Goal: Find specific page/section: Find specific page/section

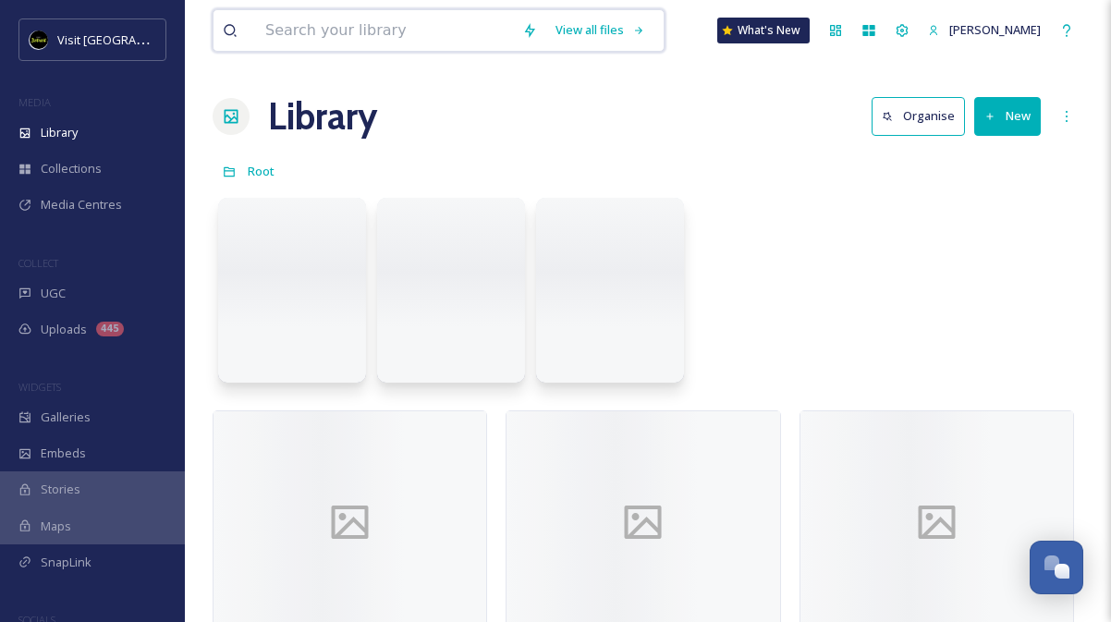
click at [437, 19] on input at bounding box center [384, 30] width 257 height 41
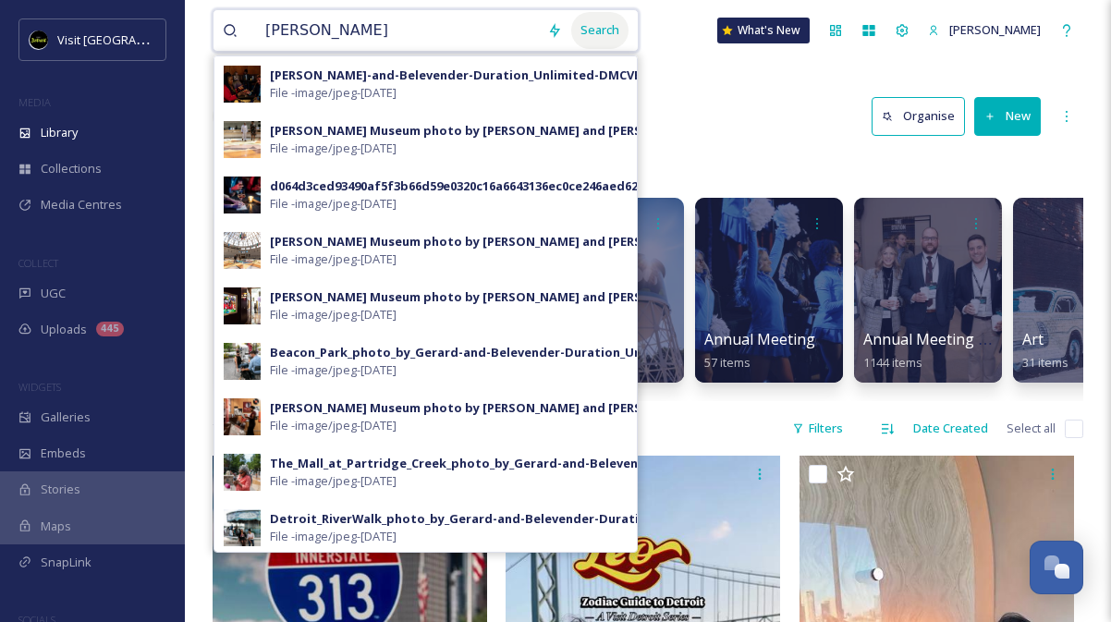
type input "[PERSON_NAME]"
click at [610, 29] on div "Search" at bounding box center [599, 30] width 57 height 36
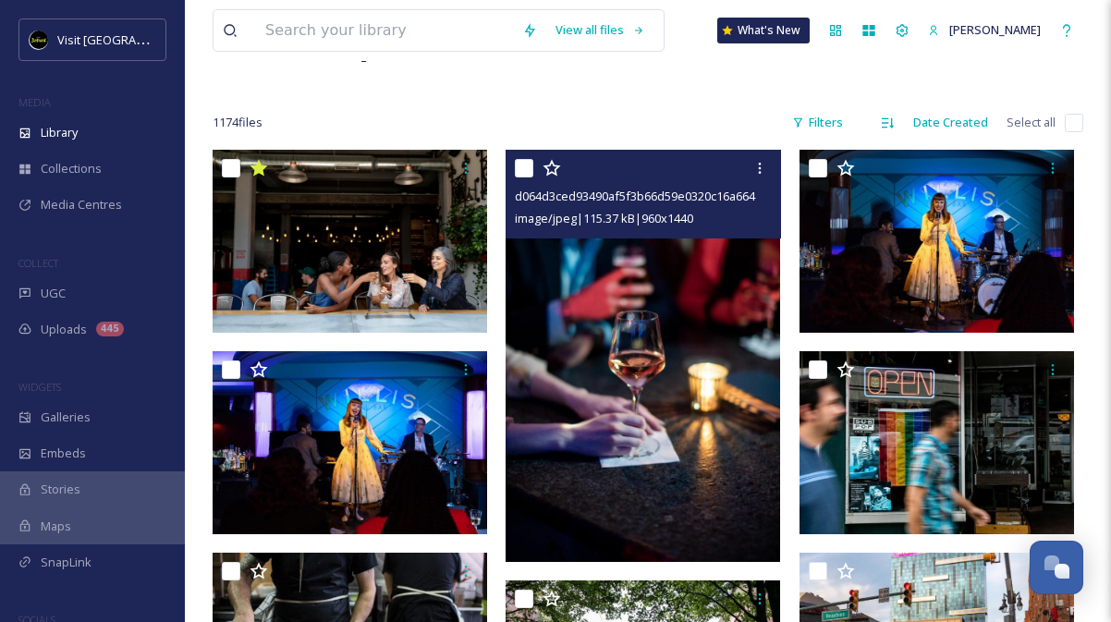
scroll to position [462, 0]
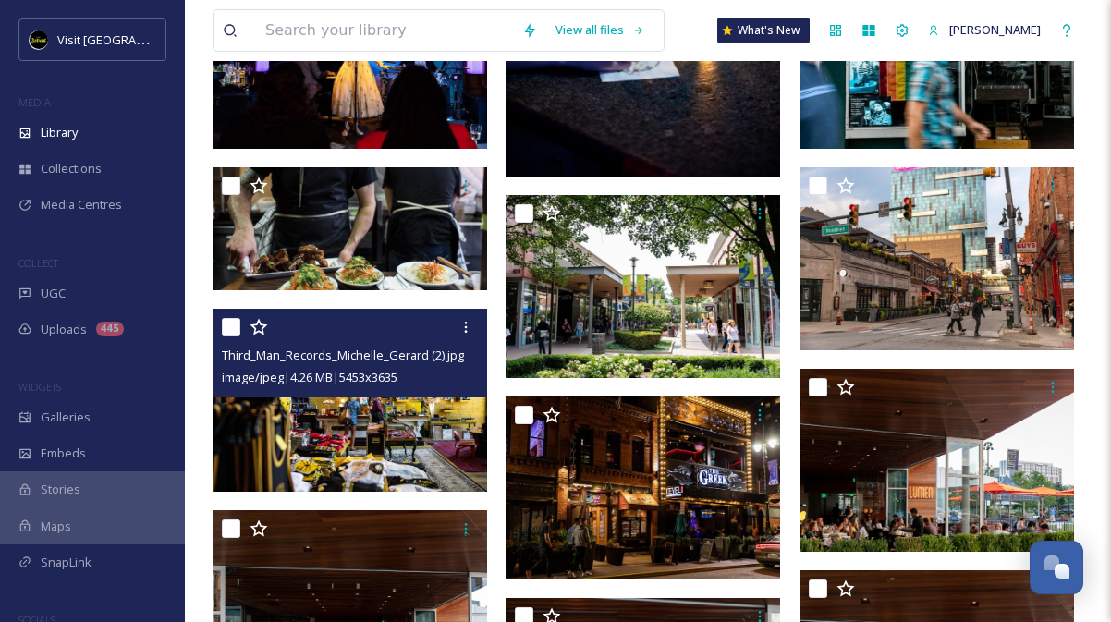
click at [373, 424] on img at bounding box center [350, 400] width 274 height 183
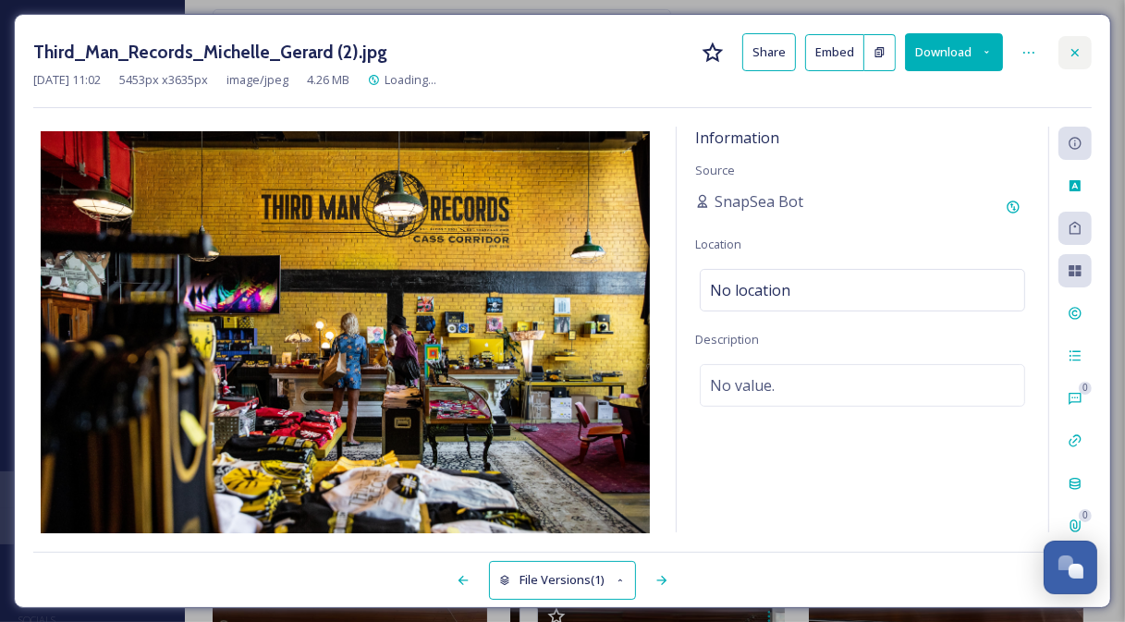
click at [1083, 43] on div at bounding box center [1074, 52] width 33 height 33
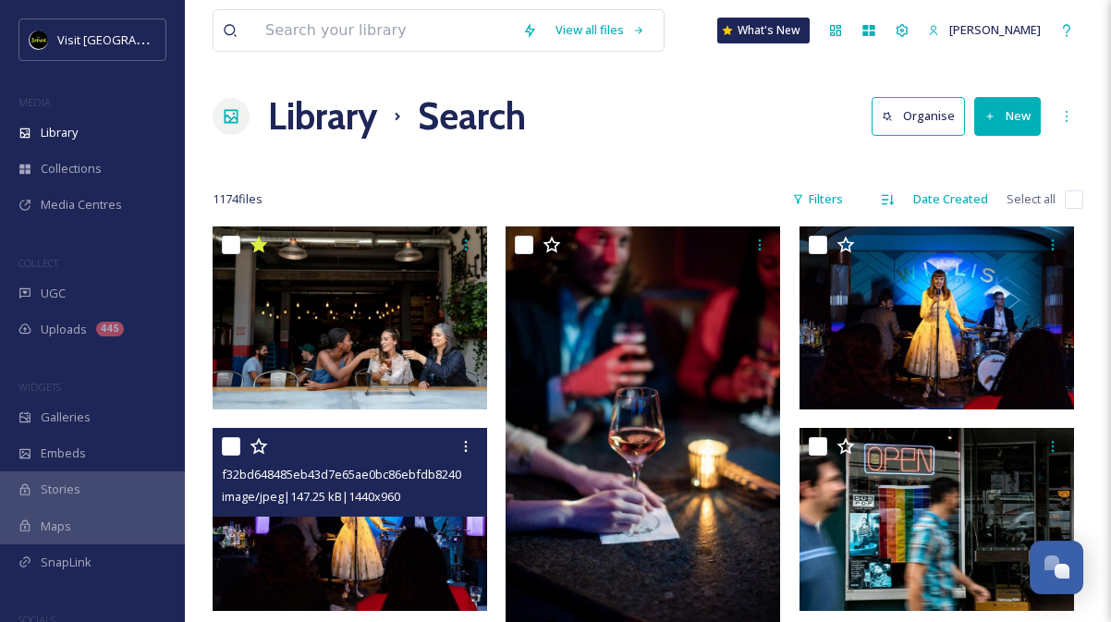
click at [388, 536] on img at bounding box center [350, 519] width 274 height 183
